Goal: Task Accomplishment & Management: Manage account settings

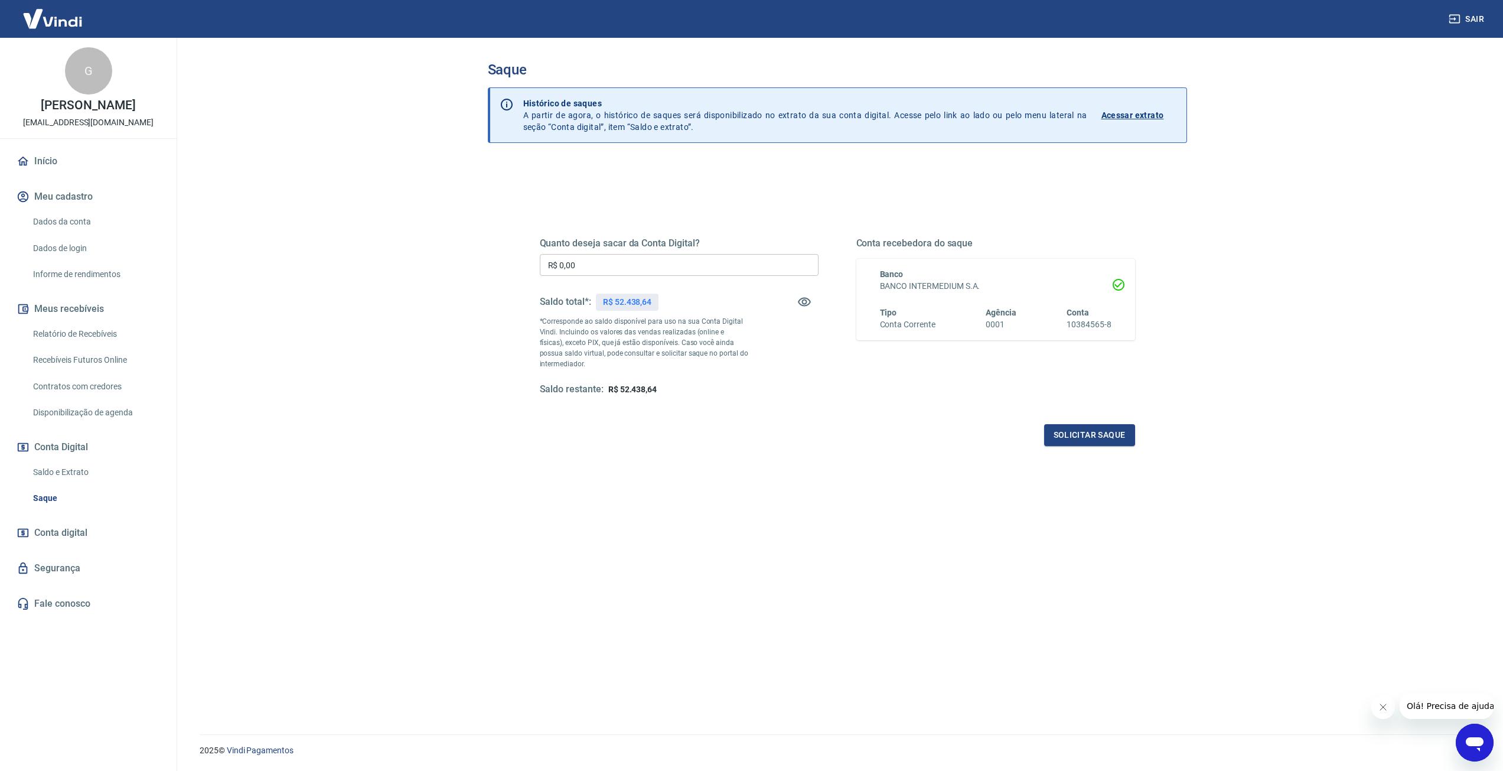
click at [40, 21] on img at bounding box center [52, 19] width 77 height 36
